Goal: Transaction & Acquisition: Purchase product/service

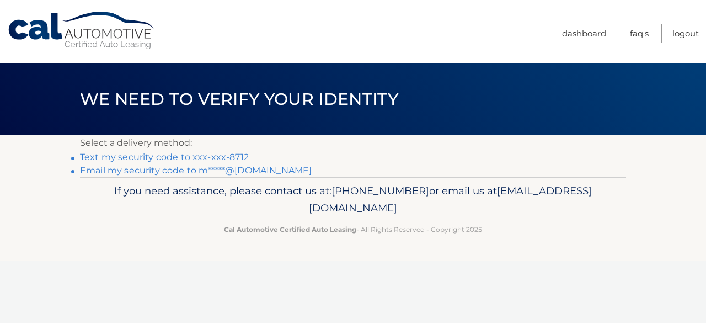
click at [156, 161] on link "Text my security code to xxx-xxx-8712" at bounding box center [164, 157] width 169 height 10
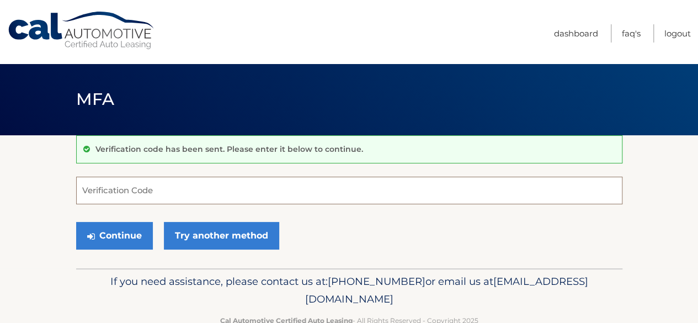
click at [125, 187] on input "Verification Code" at bounding box center [349, 191] width 546 height 28
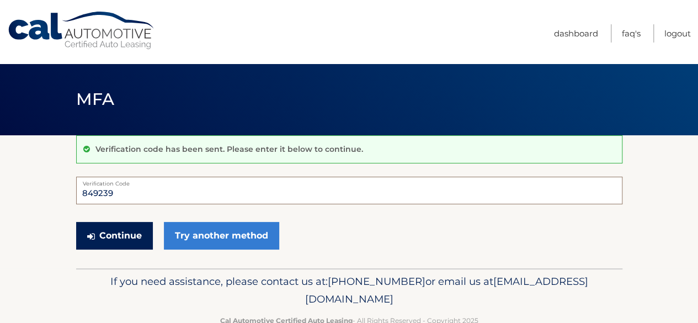
type input "849239"
click at [110, 233] on button "Continue" at bounding box center [114, 236] width 77 height 28
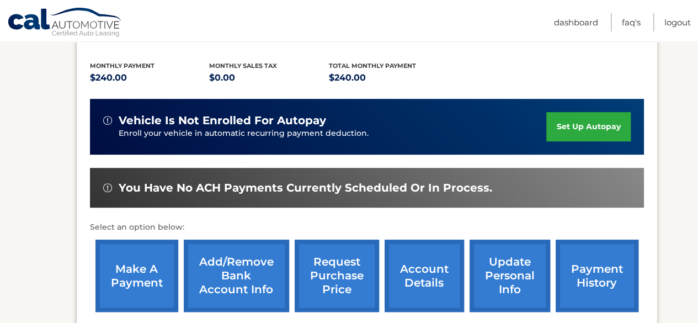
scroll to position [276, 0]
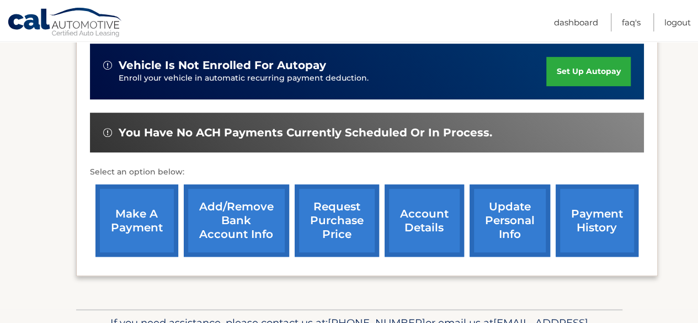
click at [142, 204] on link "make a payment" at bounding box center [136, 220] width 83 height 72
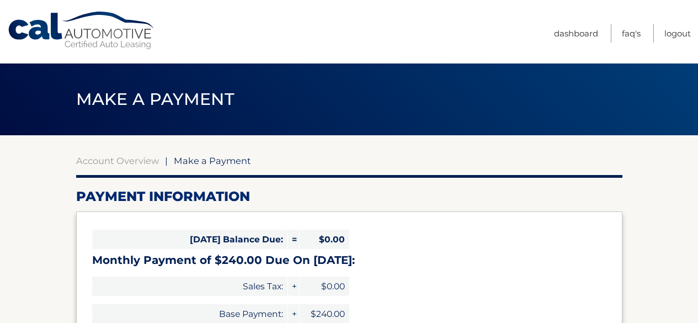
select select "N2NkNGQxYjQtYWQwZS00MTg4LWEzNWItOGQ1MGQyMDM4Mjhm"
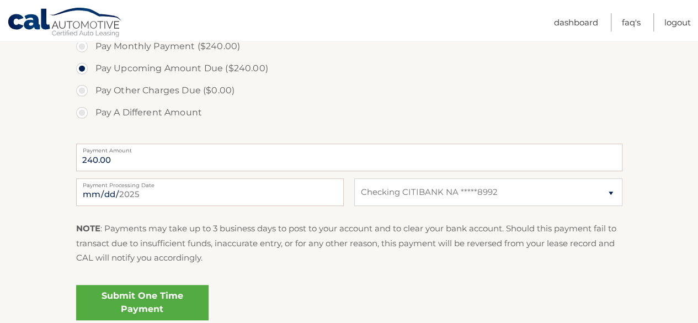
scroll to position [386, 0]
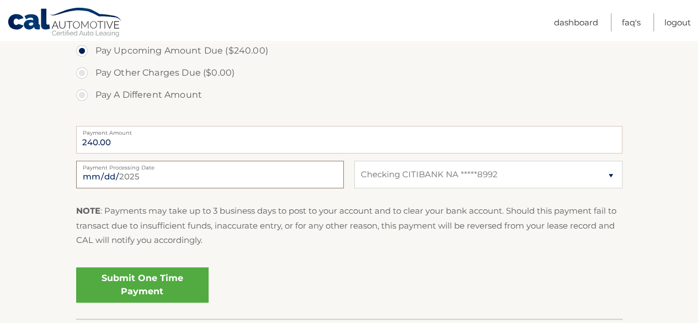
click at [280, 171] on input "2025-09-02" at bounding box center [210, 175] width 268 height 28
type input "2025-09-07"
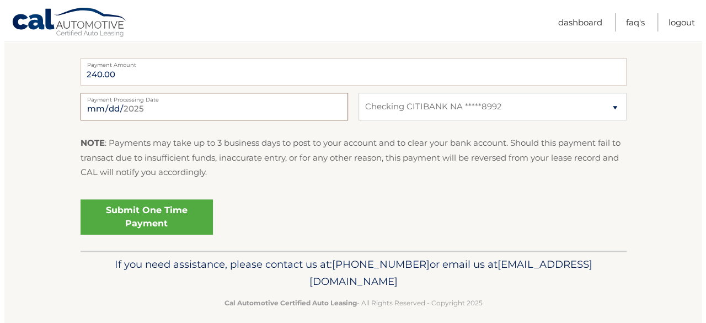
scroll to position [465, 0]
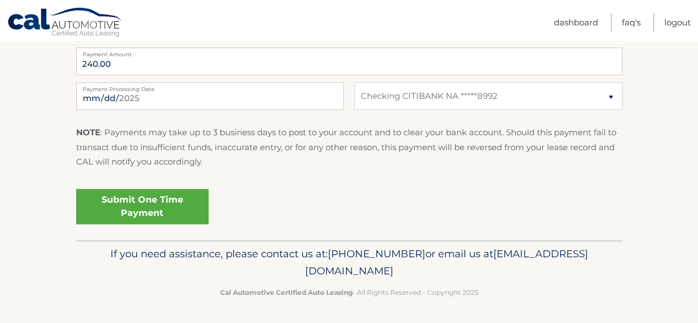
click at [142, 200] on link "Submit One Time Payment" at bounding box center [142, 206] width 132 height 35
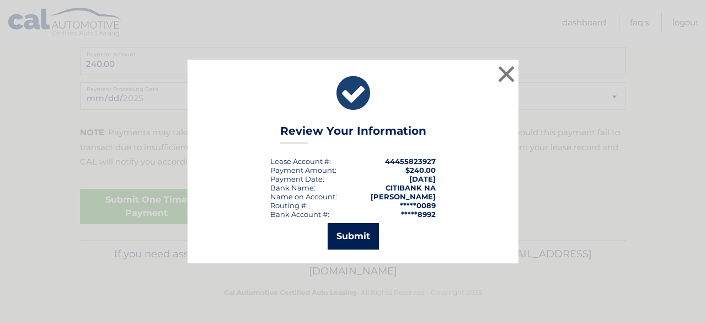
click at [349, 236] on button "Submit" at bounding box center [353, 236] width 51 height 26
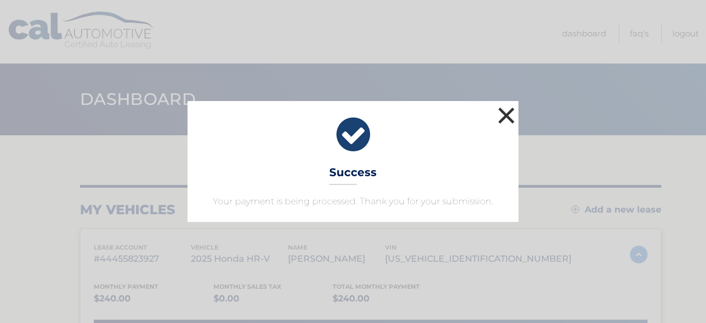
click at [502, 116] on button "×" at bounding box center [507, 115] width 22 height 22
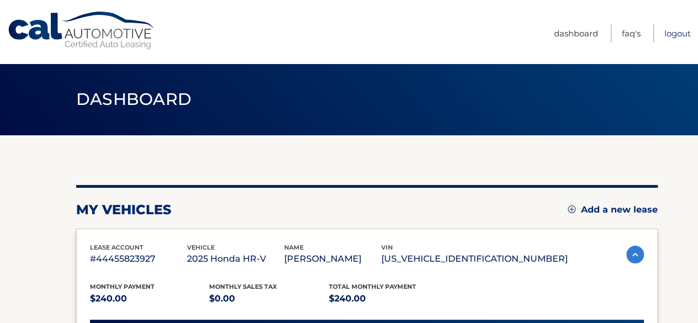
click at [677, 34] on link "Logout" at bounding box center [678, 33] width 26 height 18
